Goal: Task Accomplishment & Management: Use online tool/utility

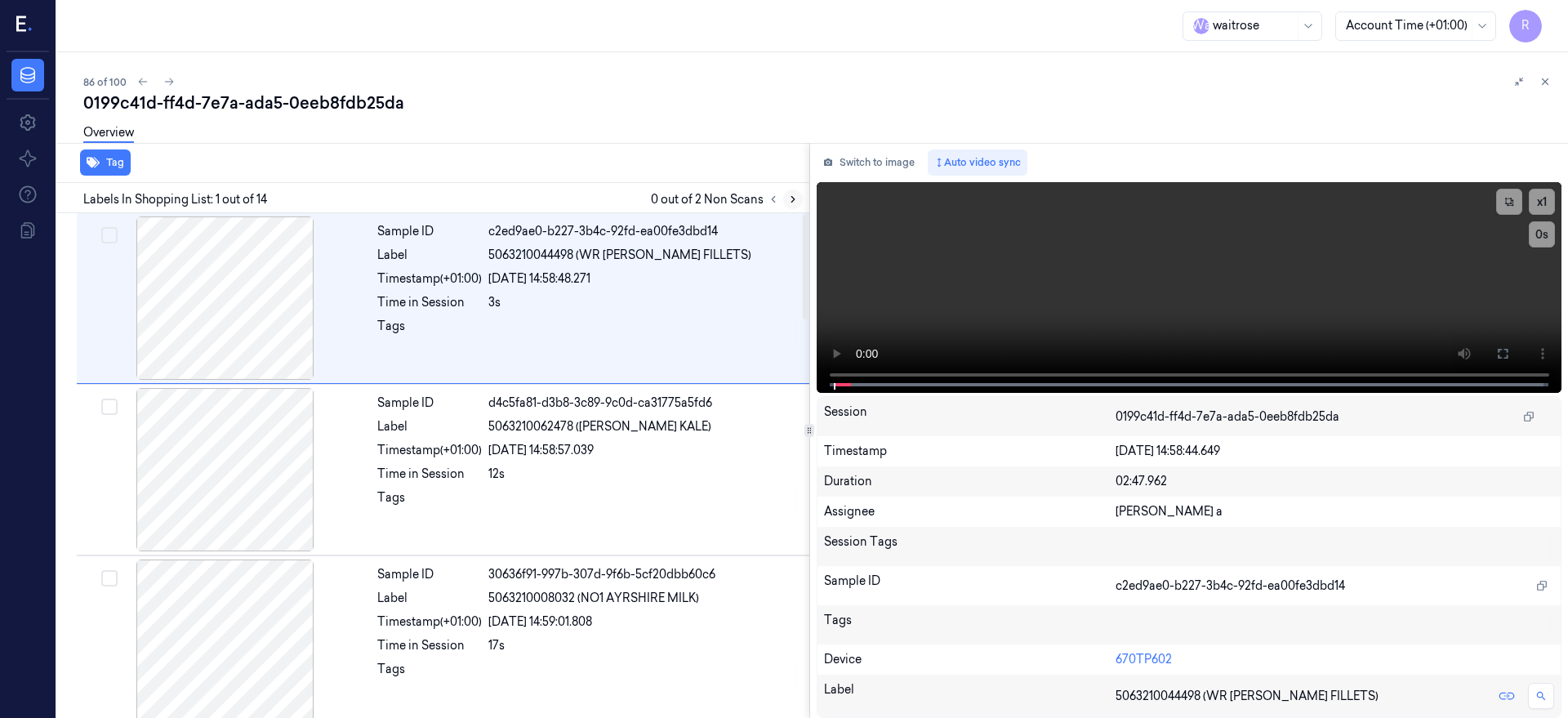
click at [799, 197] on icon at bounding box center [793, 199] width 12 height 12
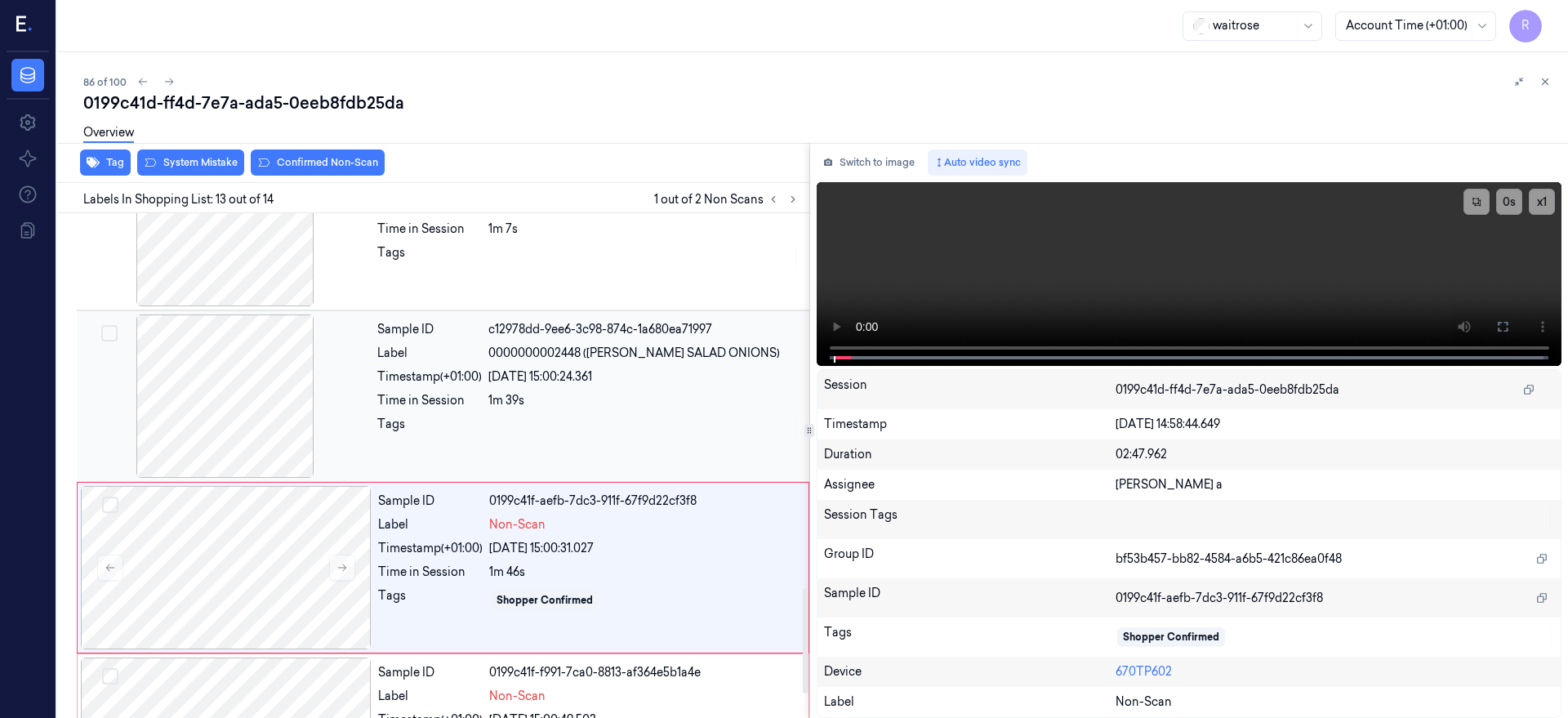
click at [204, 397] on div at bounding box center [225, 396] width 291 height 164
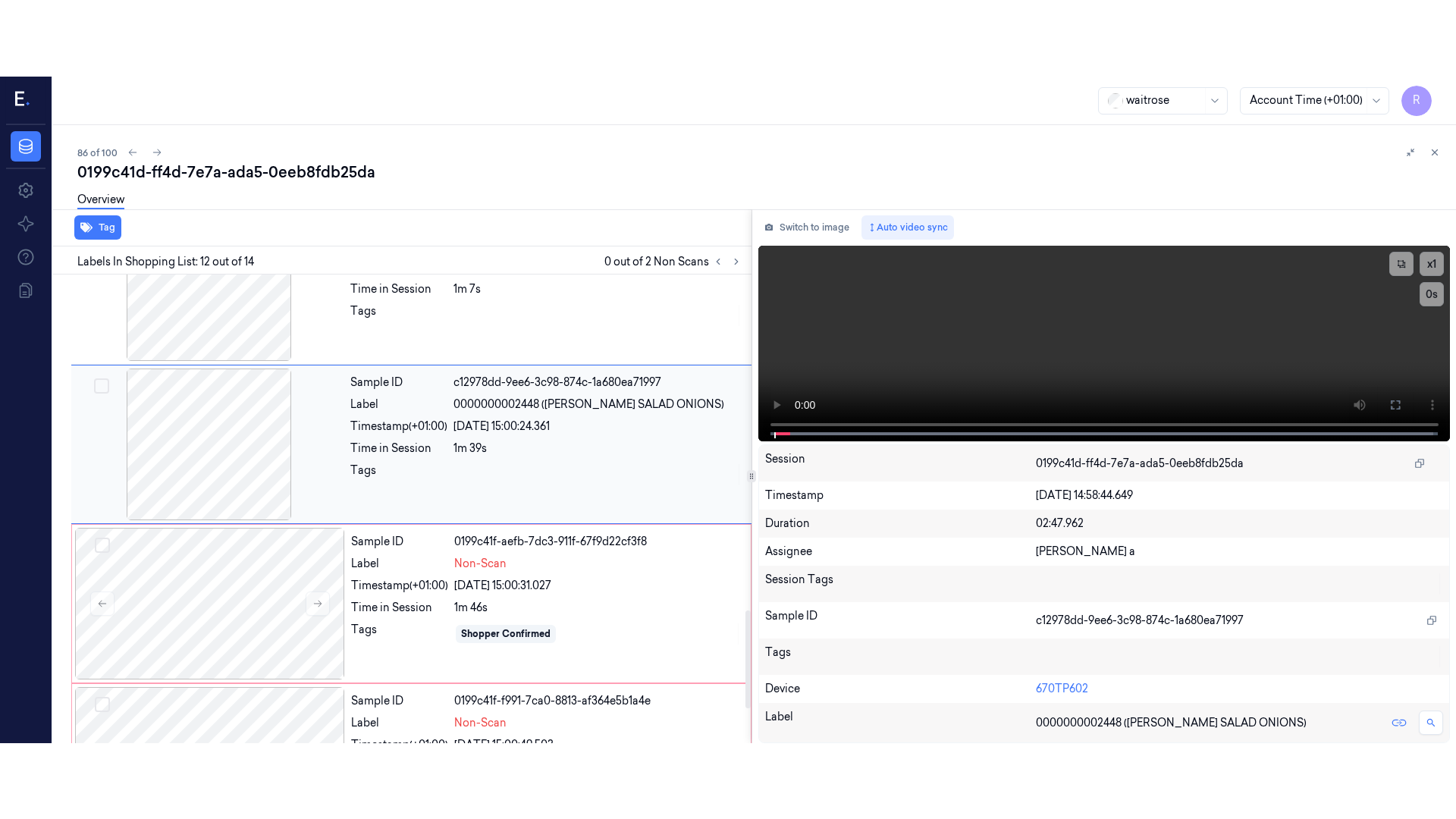
scroll to position [1597, 0]
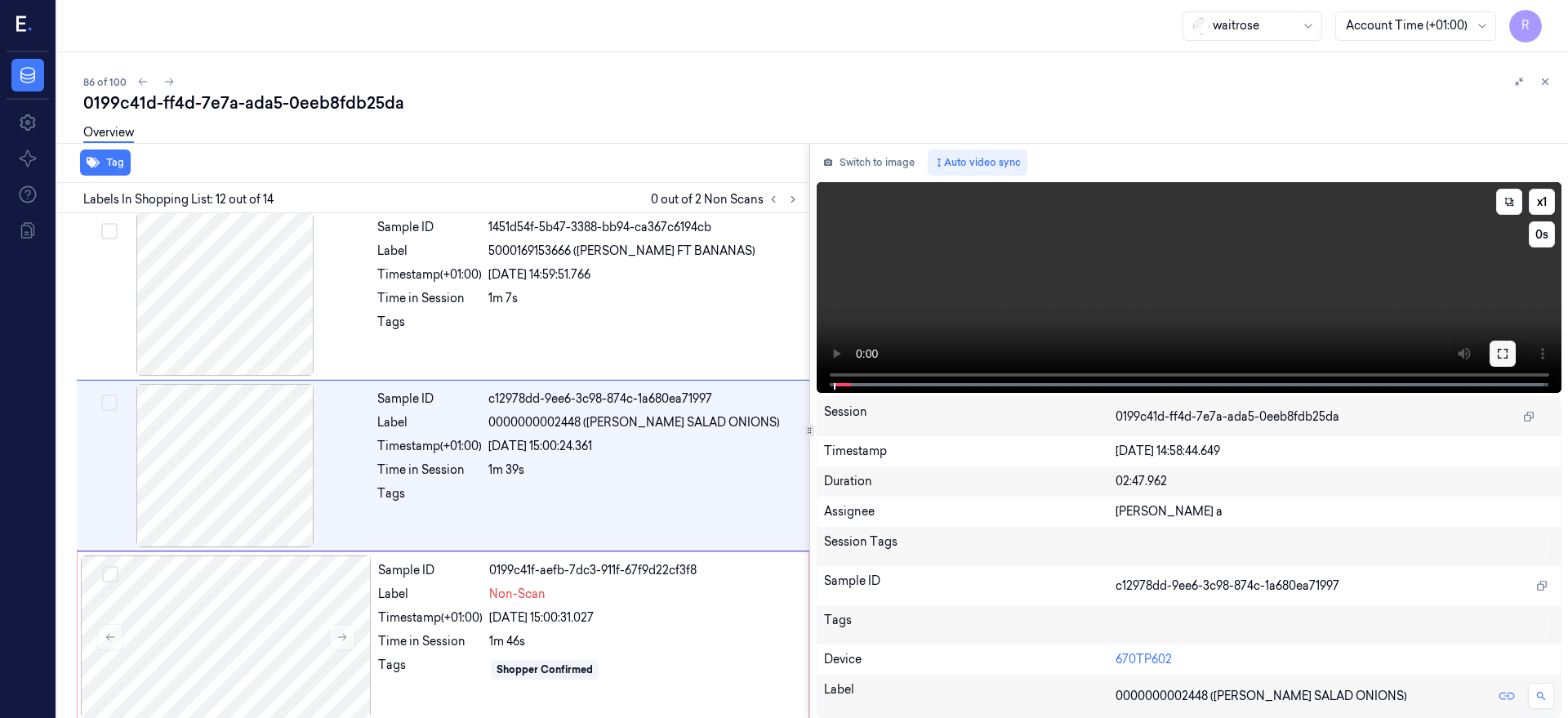
click at [1516, 359] on button at bounding box center [1503, 354] width 26 height 26
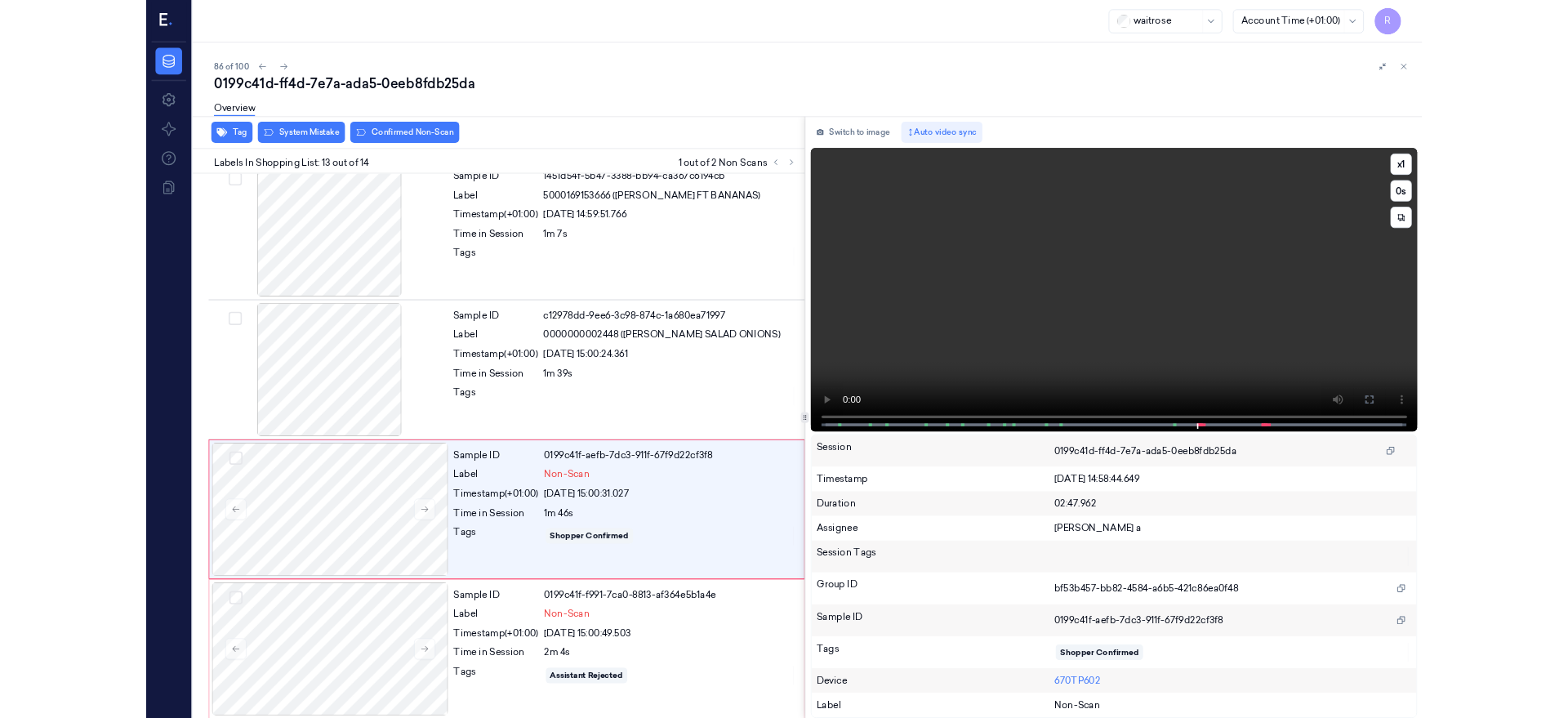
scroll to position [1737, 0]
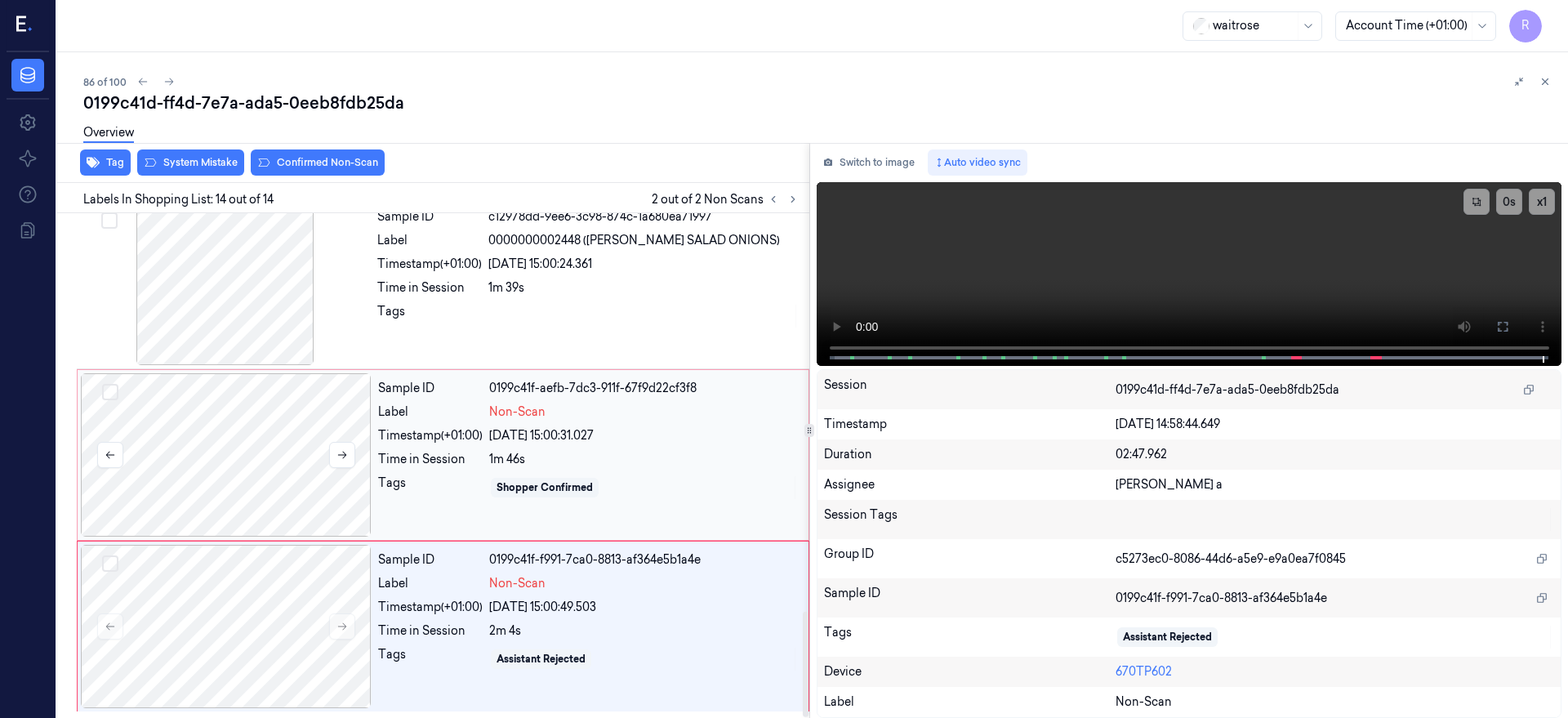
click at [224, 418] on div at bounding box center [226, 455] width 291 height 164
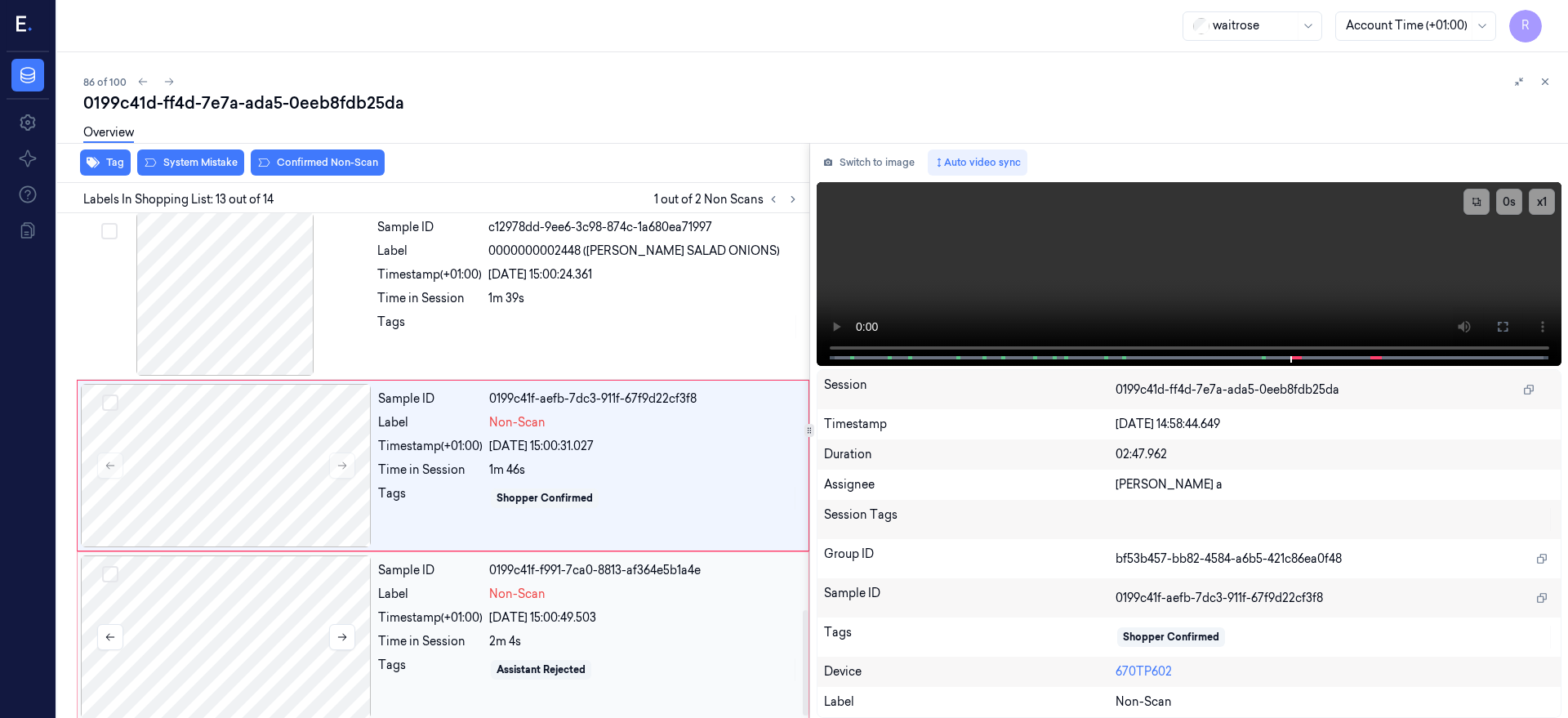
scroll to position [1901, 0]
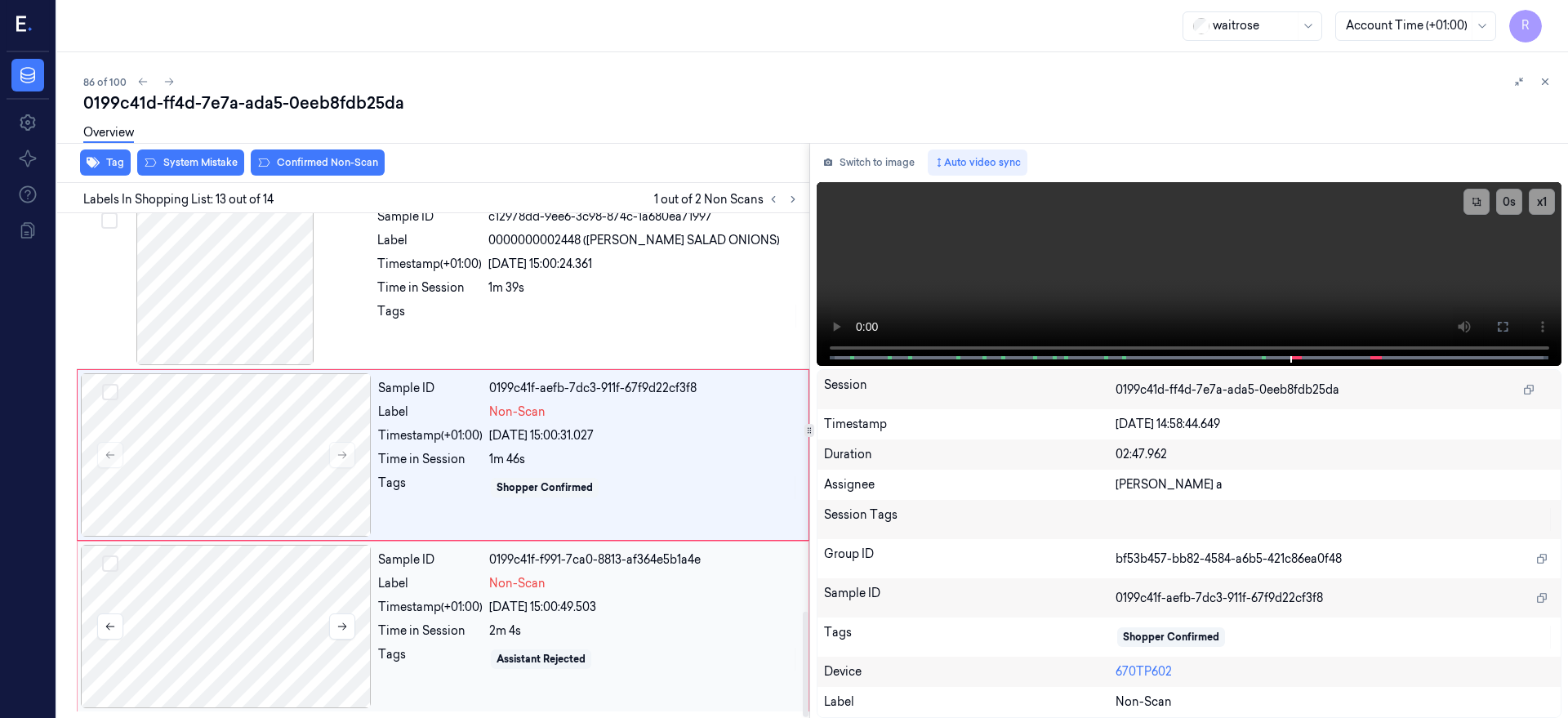
click at [215, 595] on div at bounding box center [226, 626] width 291 height 164
click at [233, 444] on div at bounding box center [226, 455] width 291 height 164
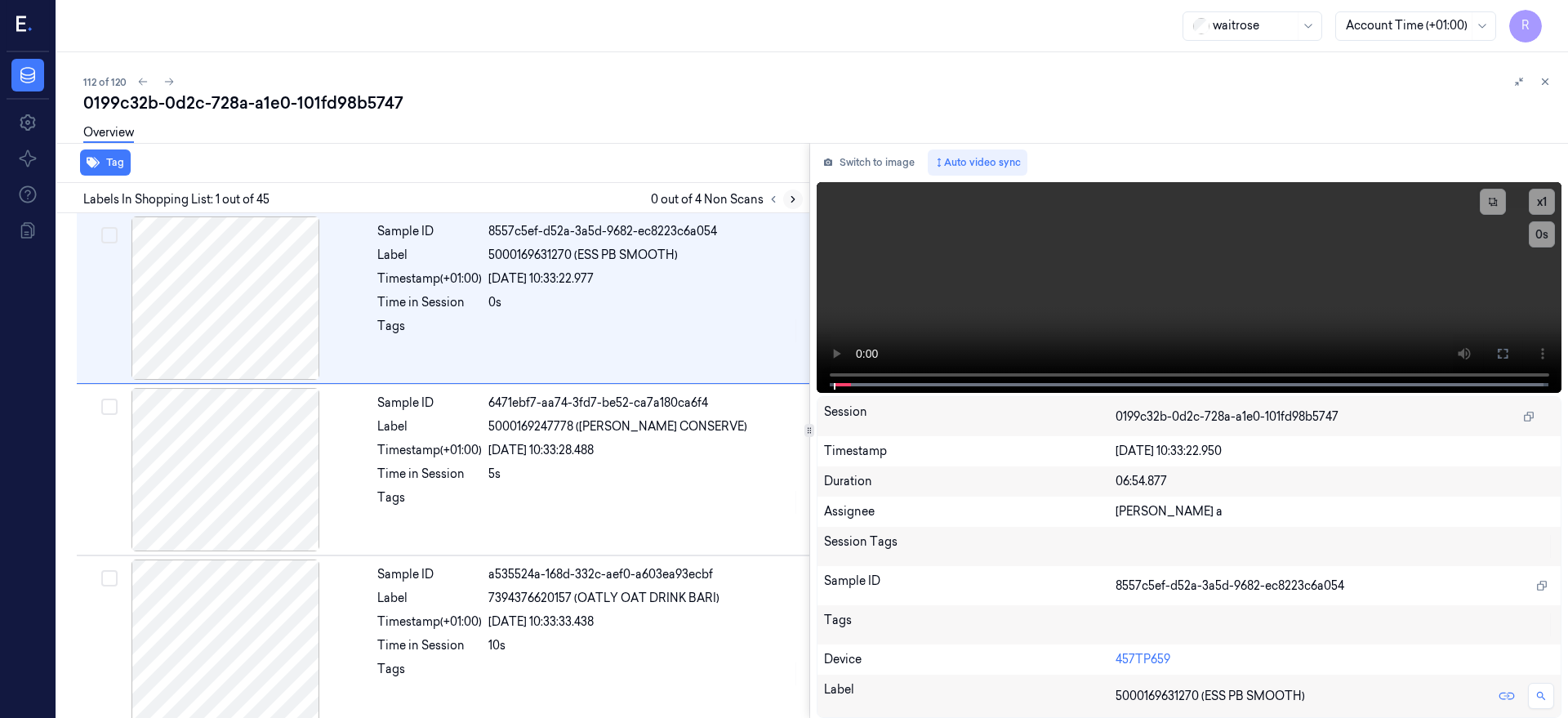
click at [799, 199] on icon at bounding box center [793, 199] width 12 height 12
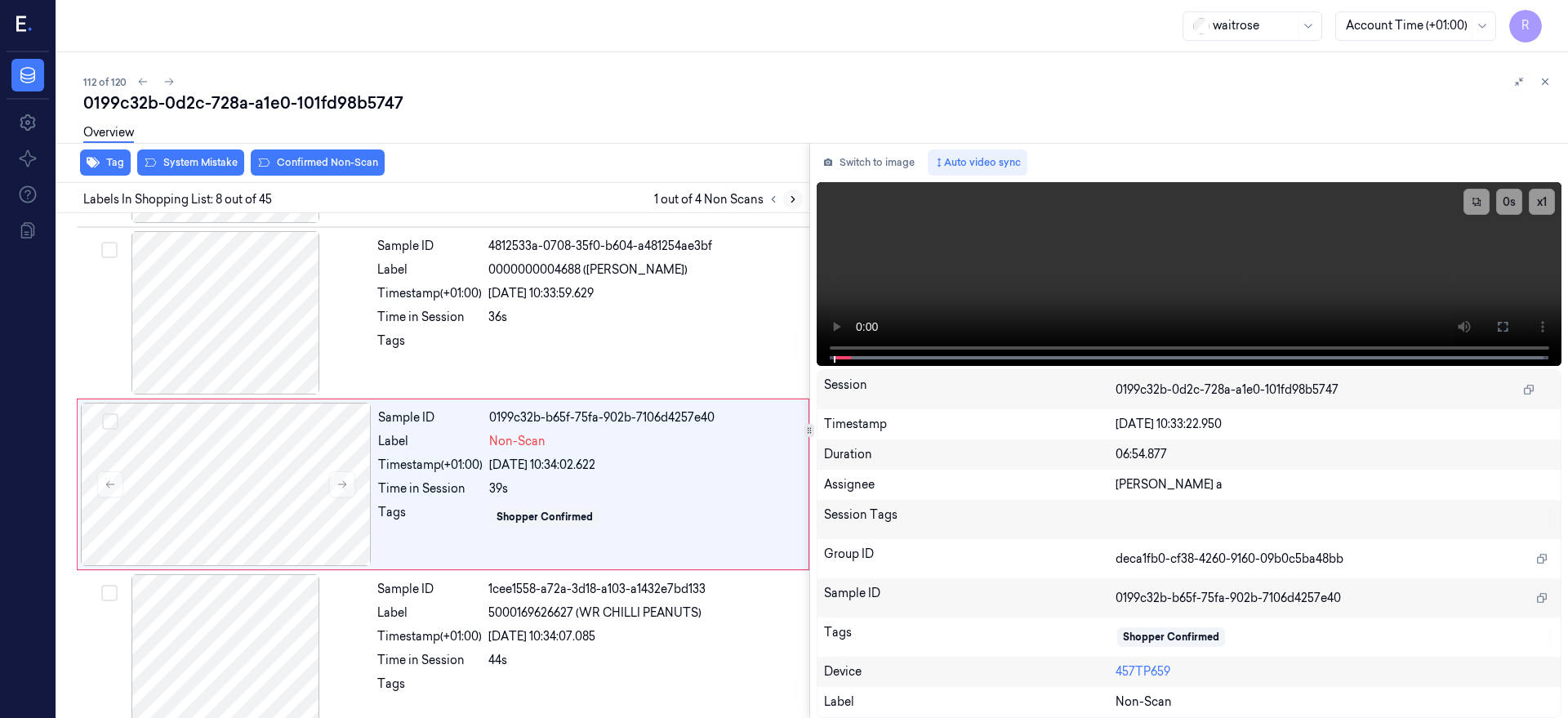
scroll to position [1033, 0]
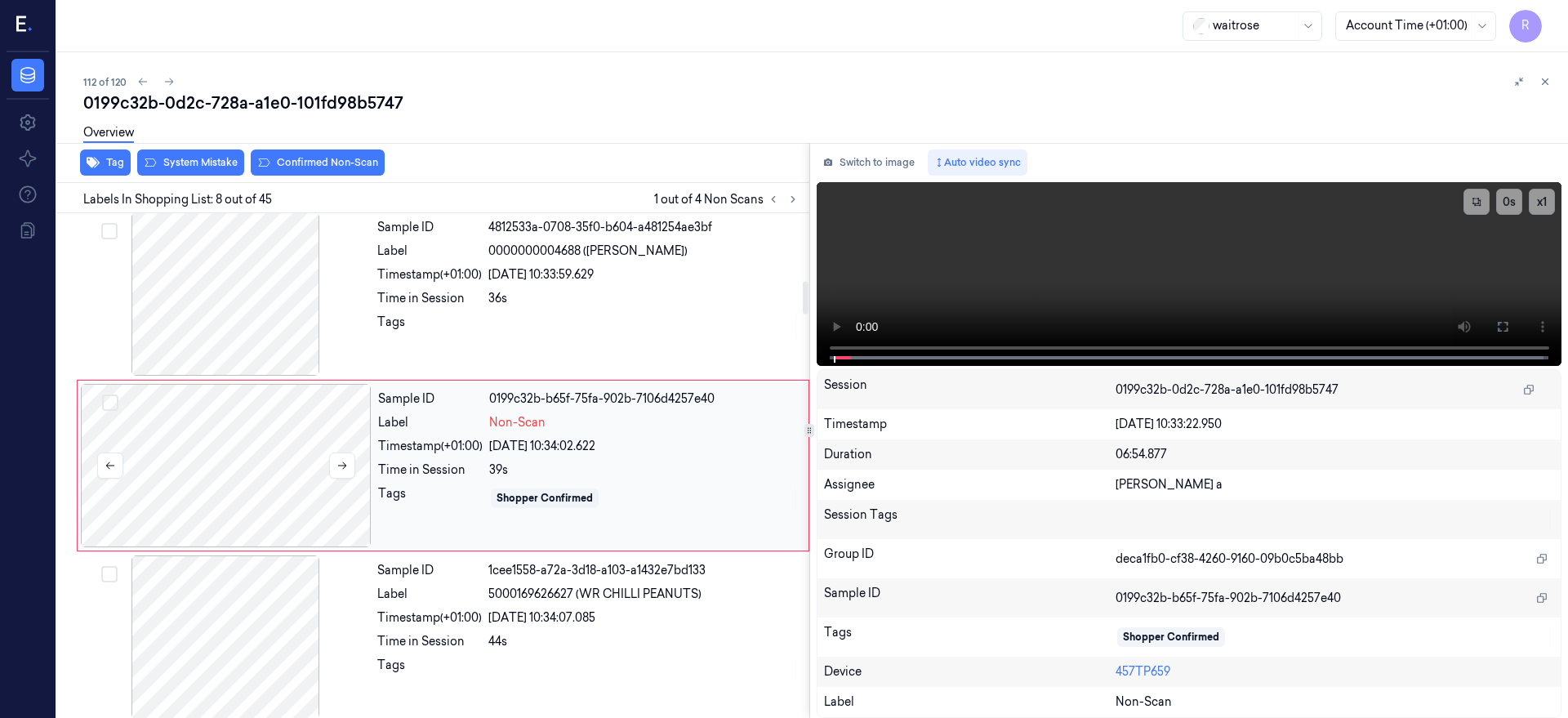
click at [231, 473] on div at bounding box center [226, 465] width 291 height 164
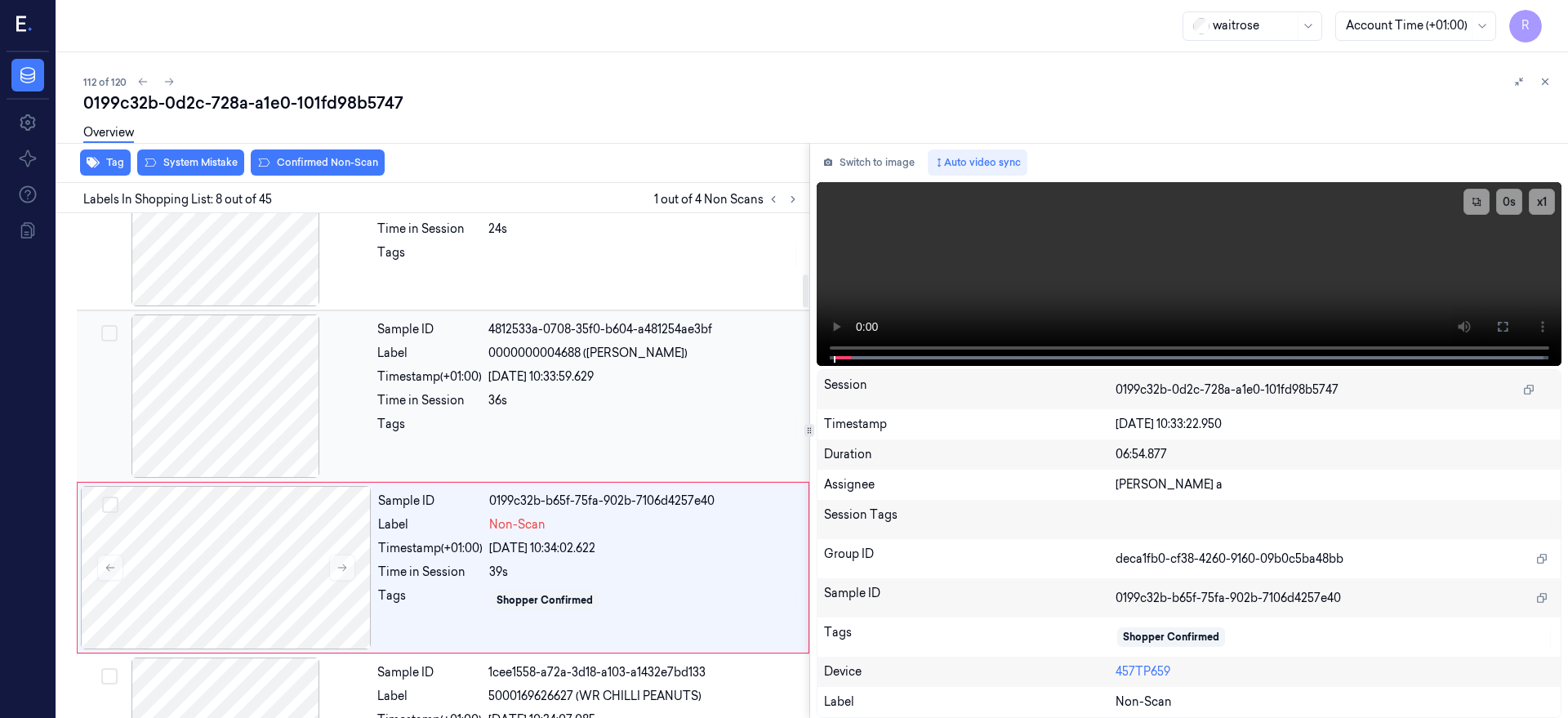
click at [236, 404] on div at bounding box center [225, 396] width 291 height 164
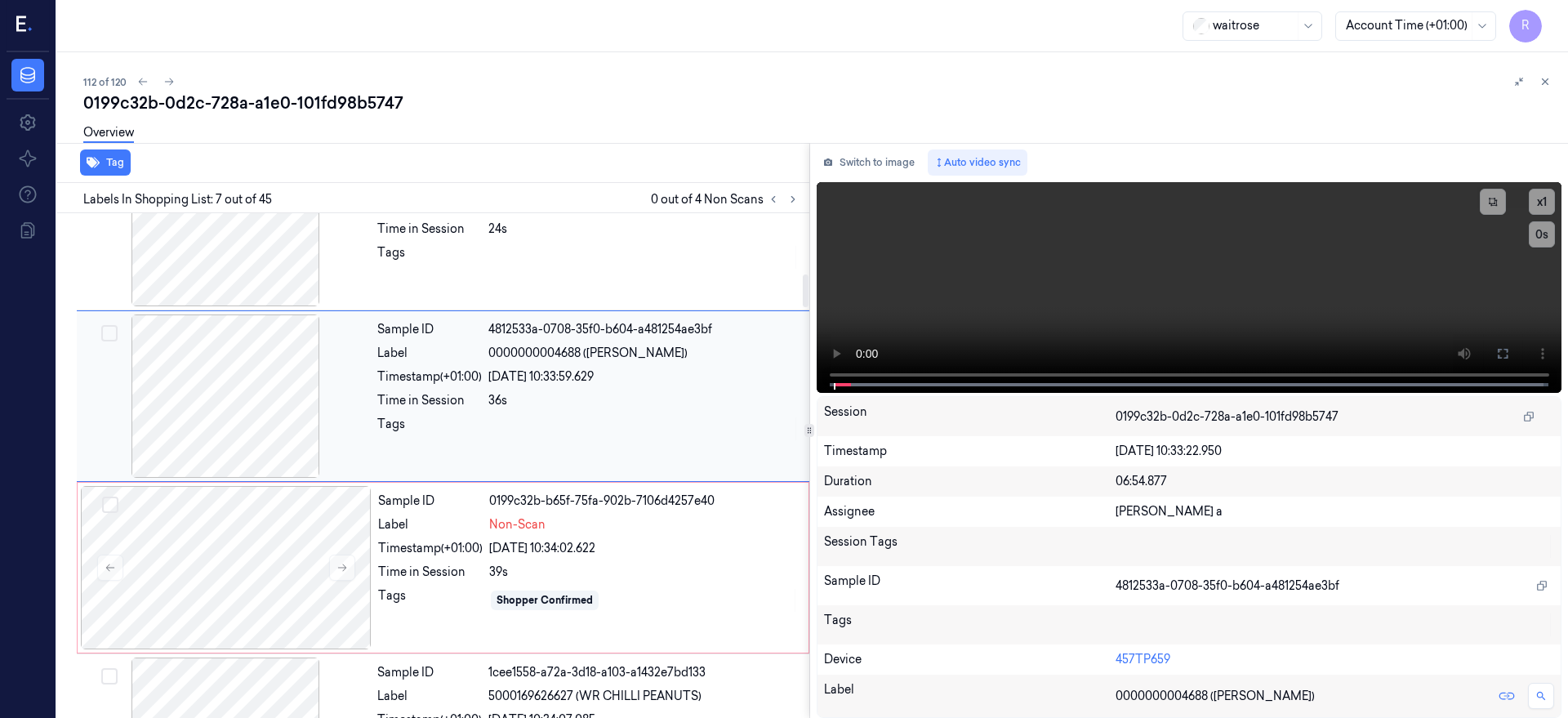
scroll to position [862, 0]
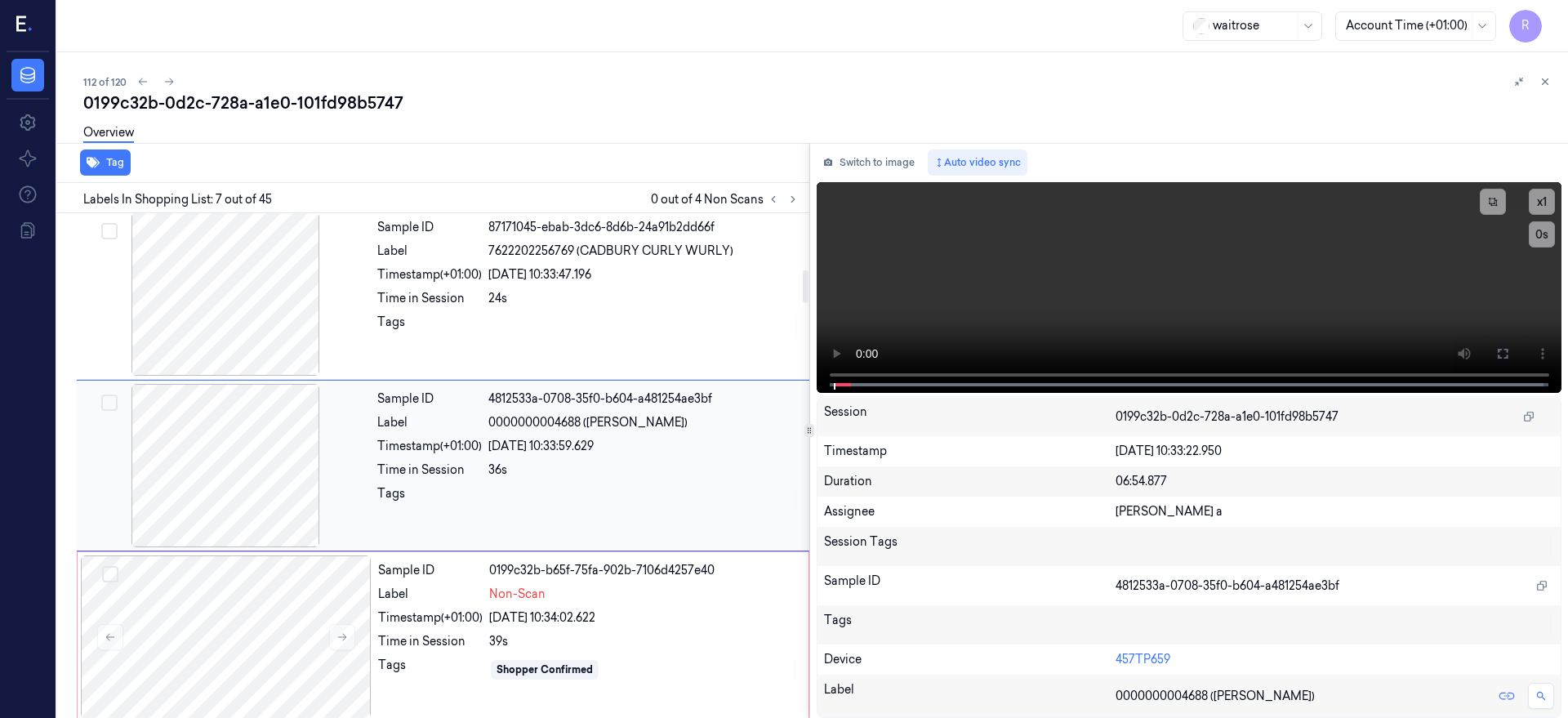
click at [245, 516] on div at bounding box center [225, 465] width 291 height 164
click at [258, 473] on div at bounding box center [225, 465] width 291 height 164
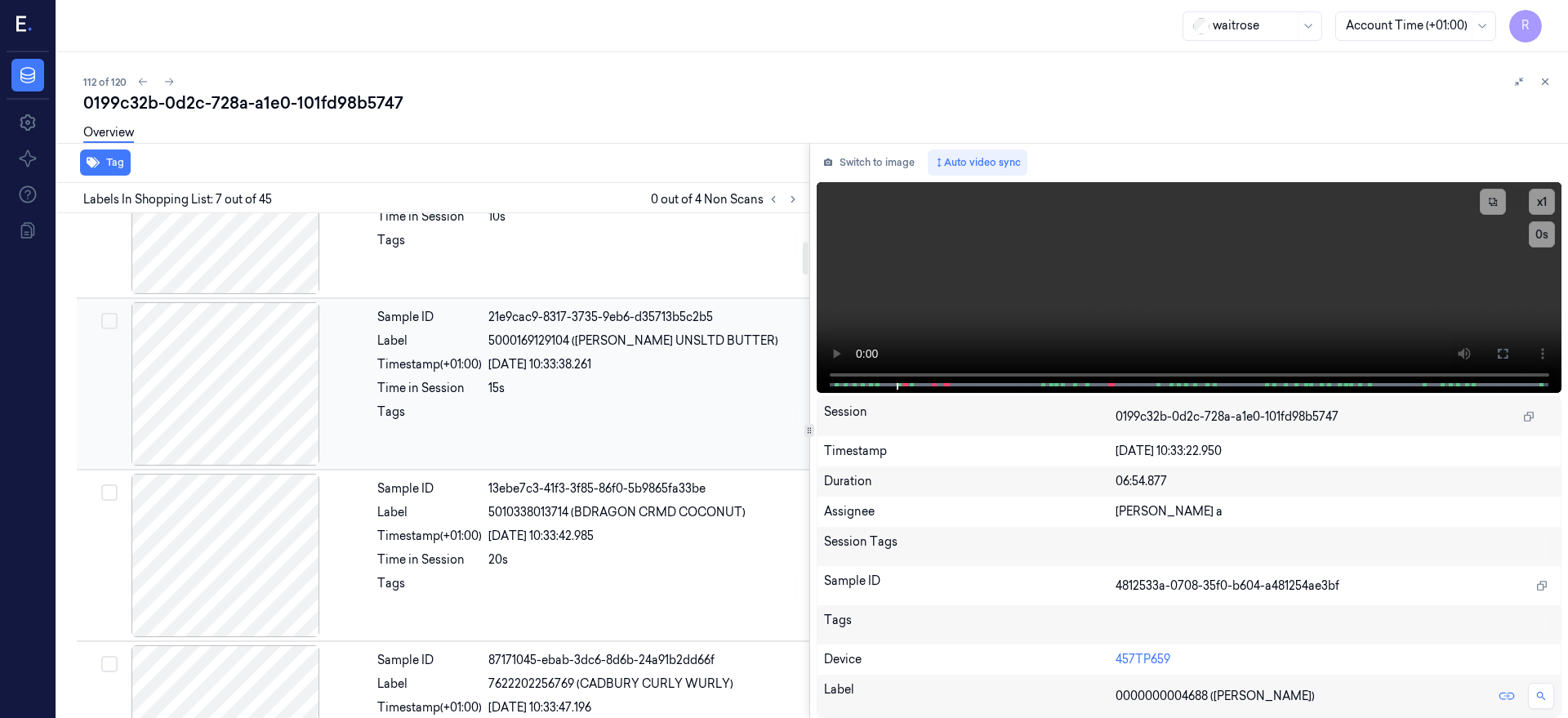
scroll to position [351, 0]
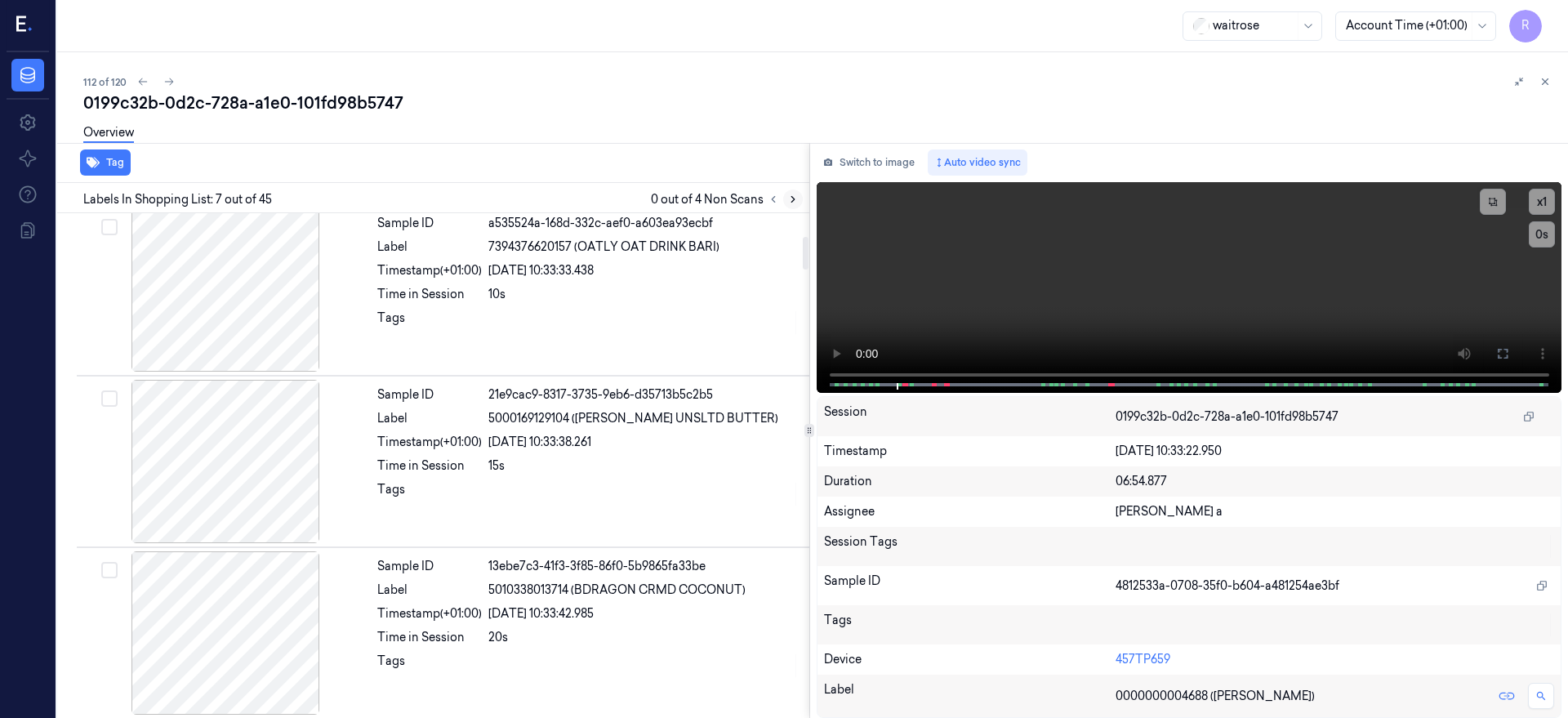
click at [799, 203] on icon at bounding box center [793, 199] width 12 height 12
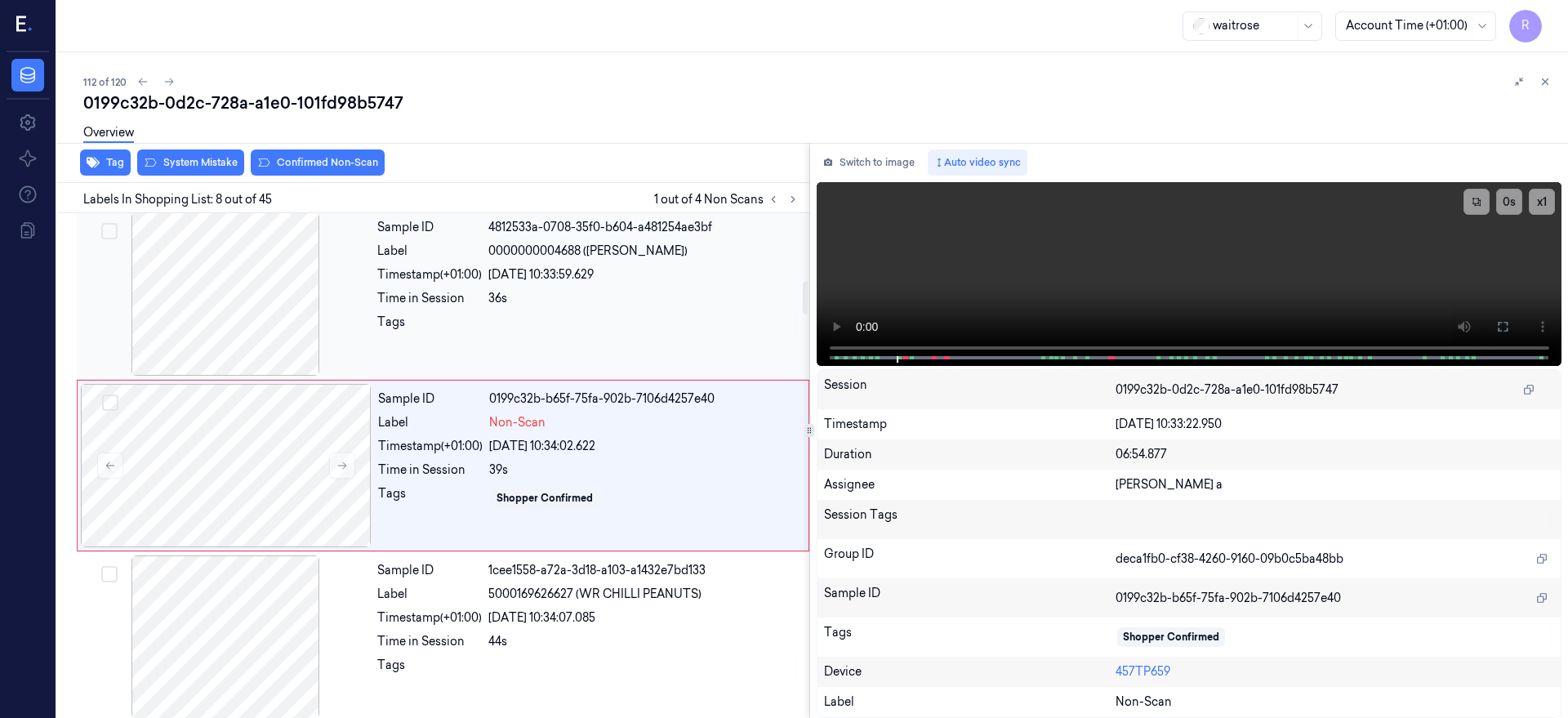
click at [281, 314] on div at bounding box center [225, 294] width 291 height 164
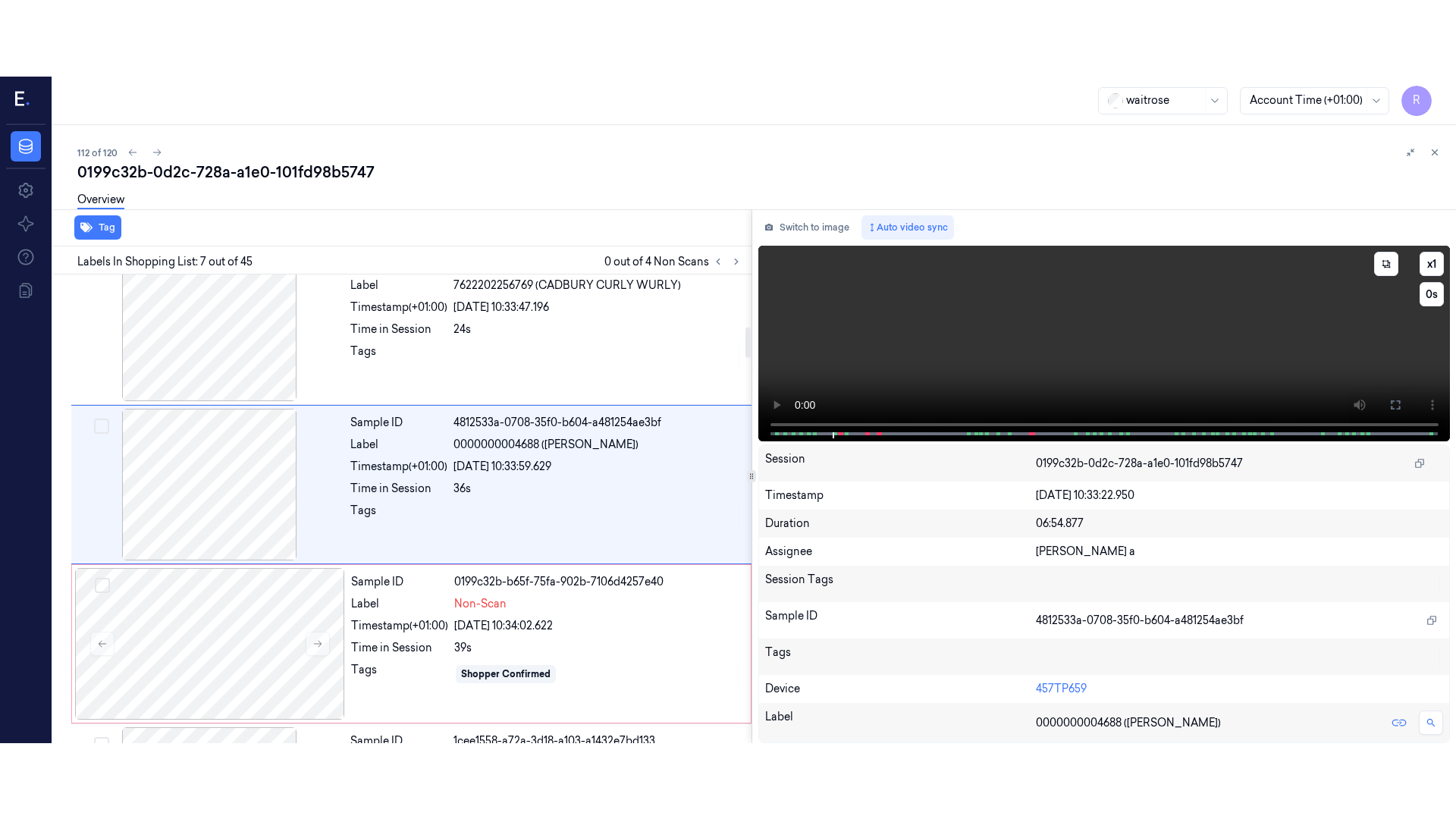
scroll to position [800, 0]
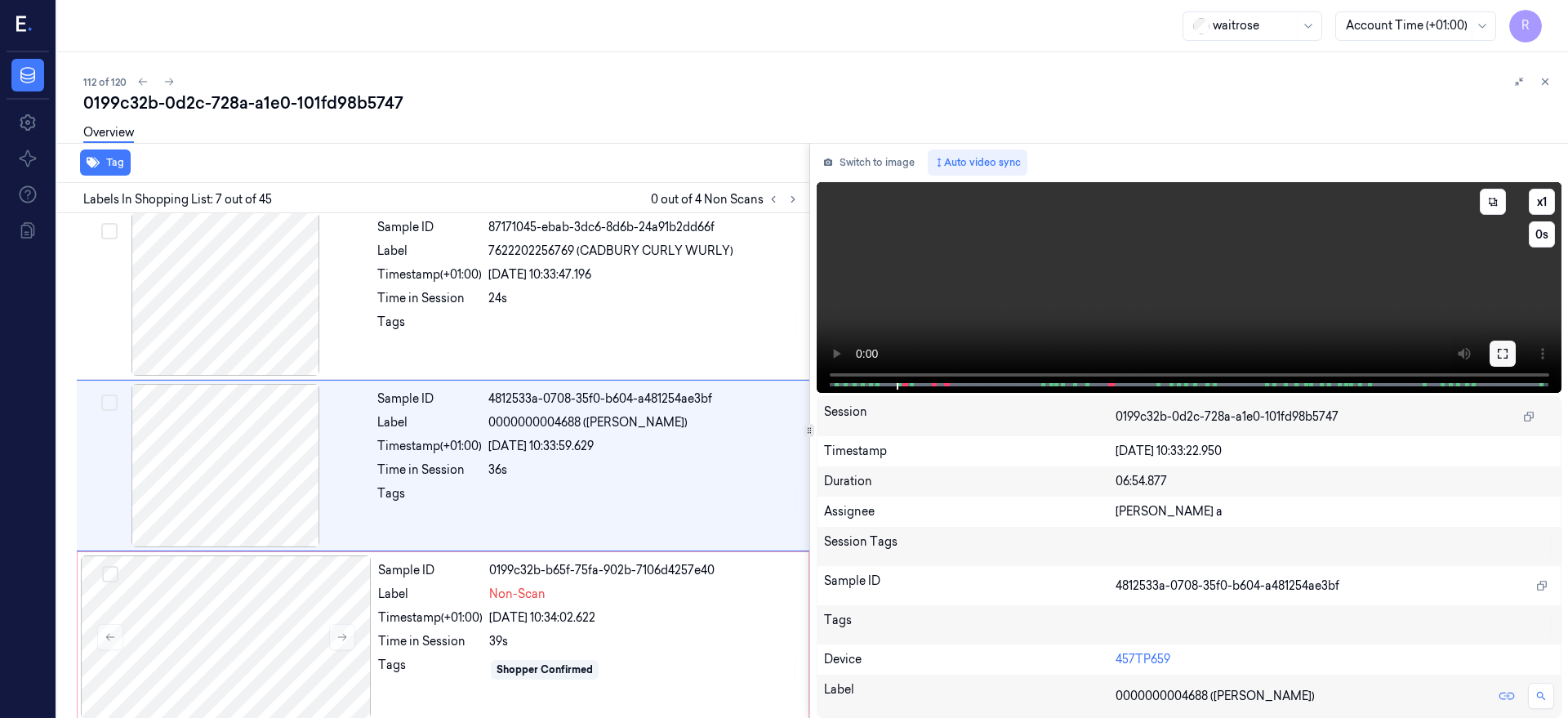
click at [1510, 347] on icon at bounding box center [1503, 354] width 13 height 13
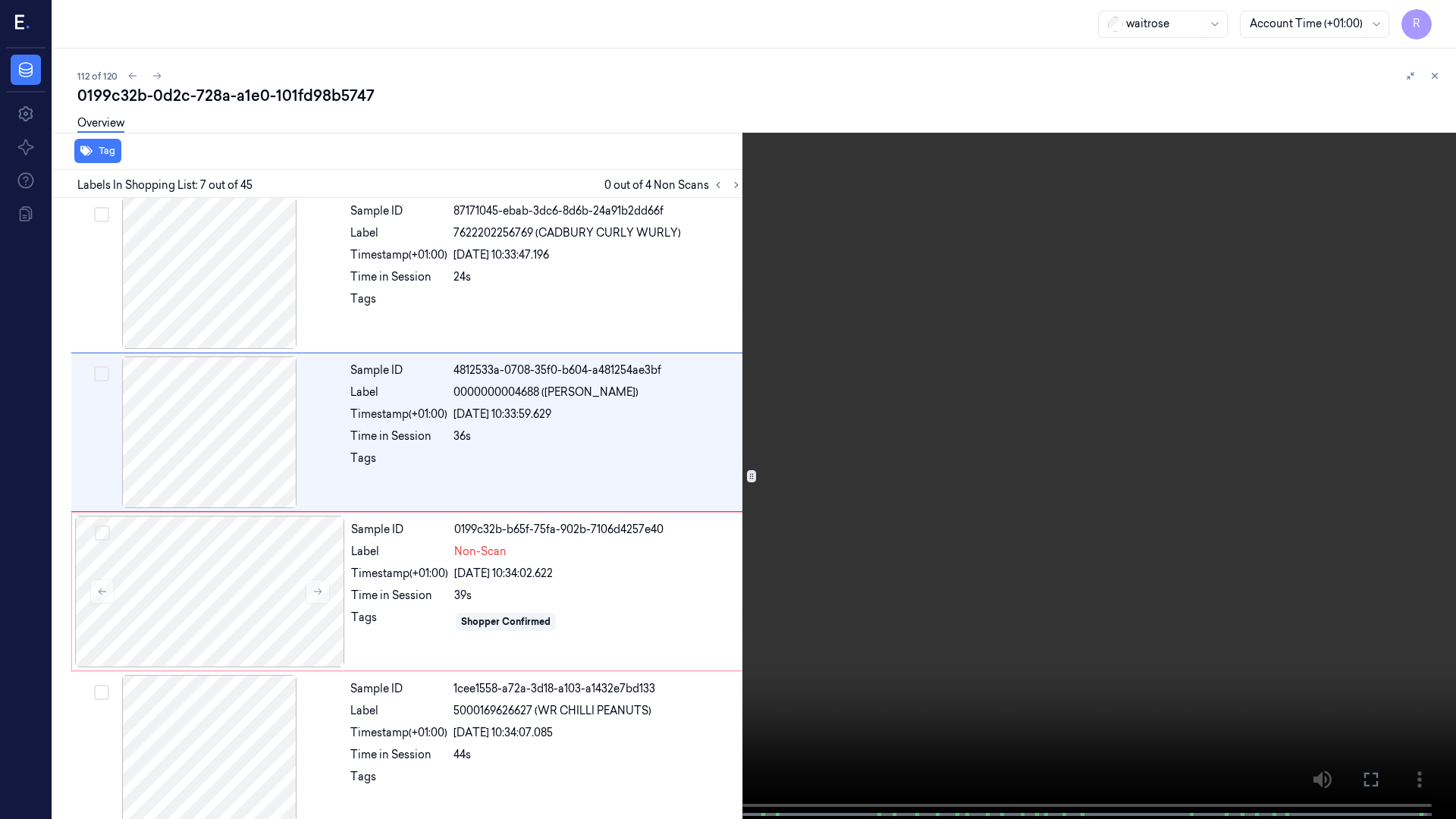
click at [455, 502] on video at bounding box center [728, 411] width 1456 height 822
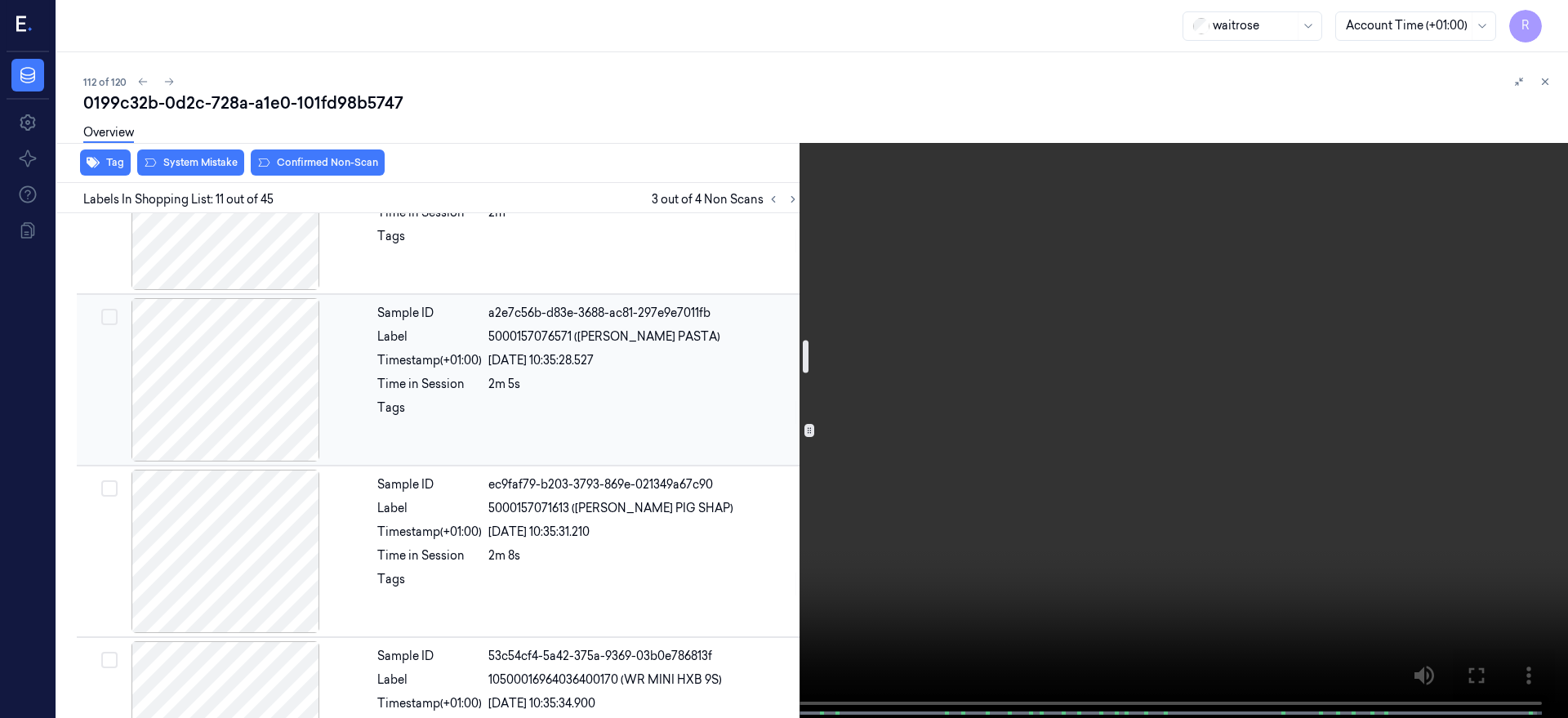
scroll to position [1568, 0]
